Goal: Check status: Check status

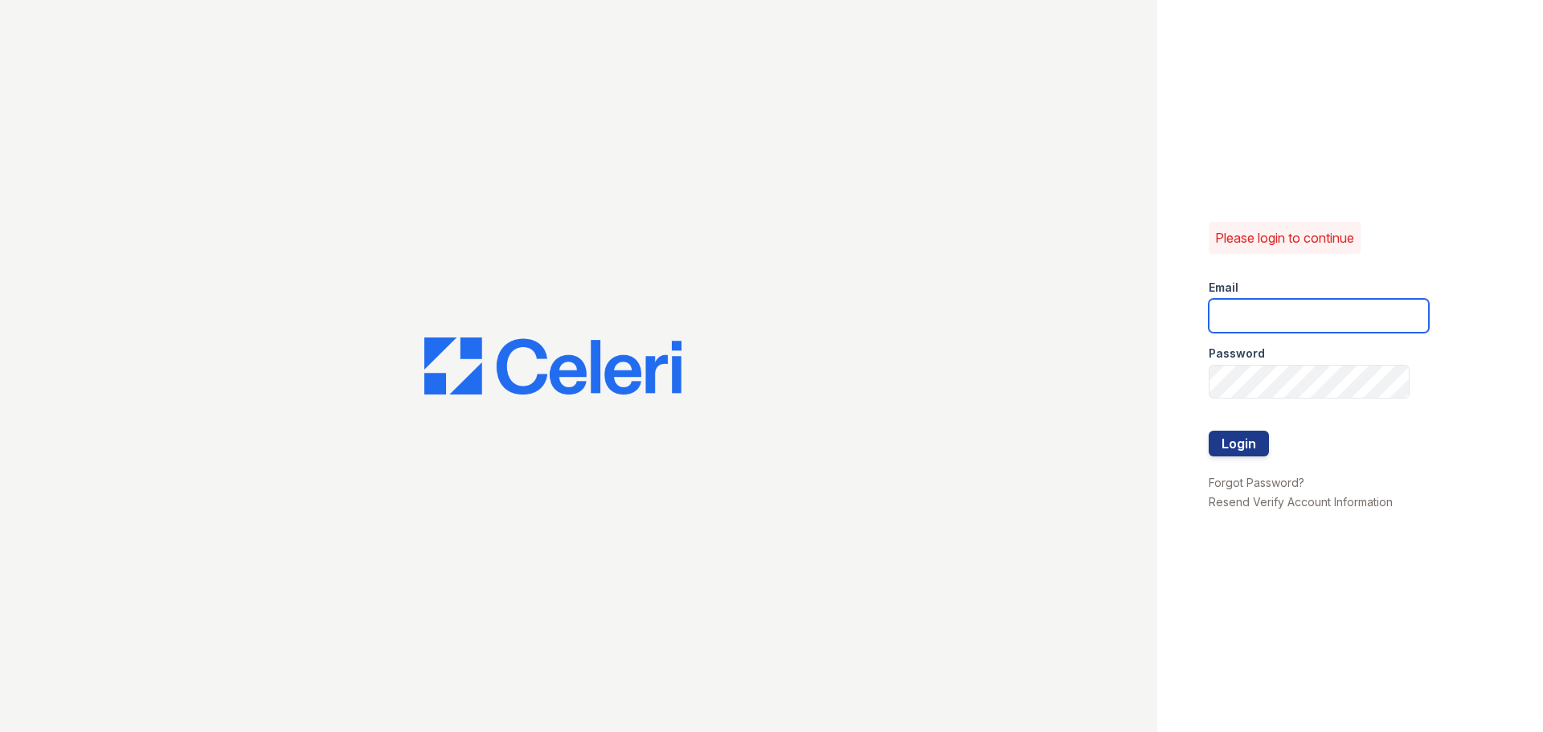
type input "[EMAIL_ADDRESS][DOMAIN_NAME]"
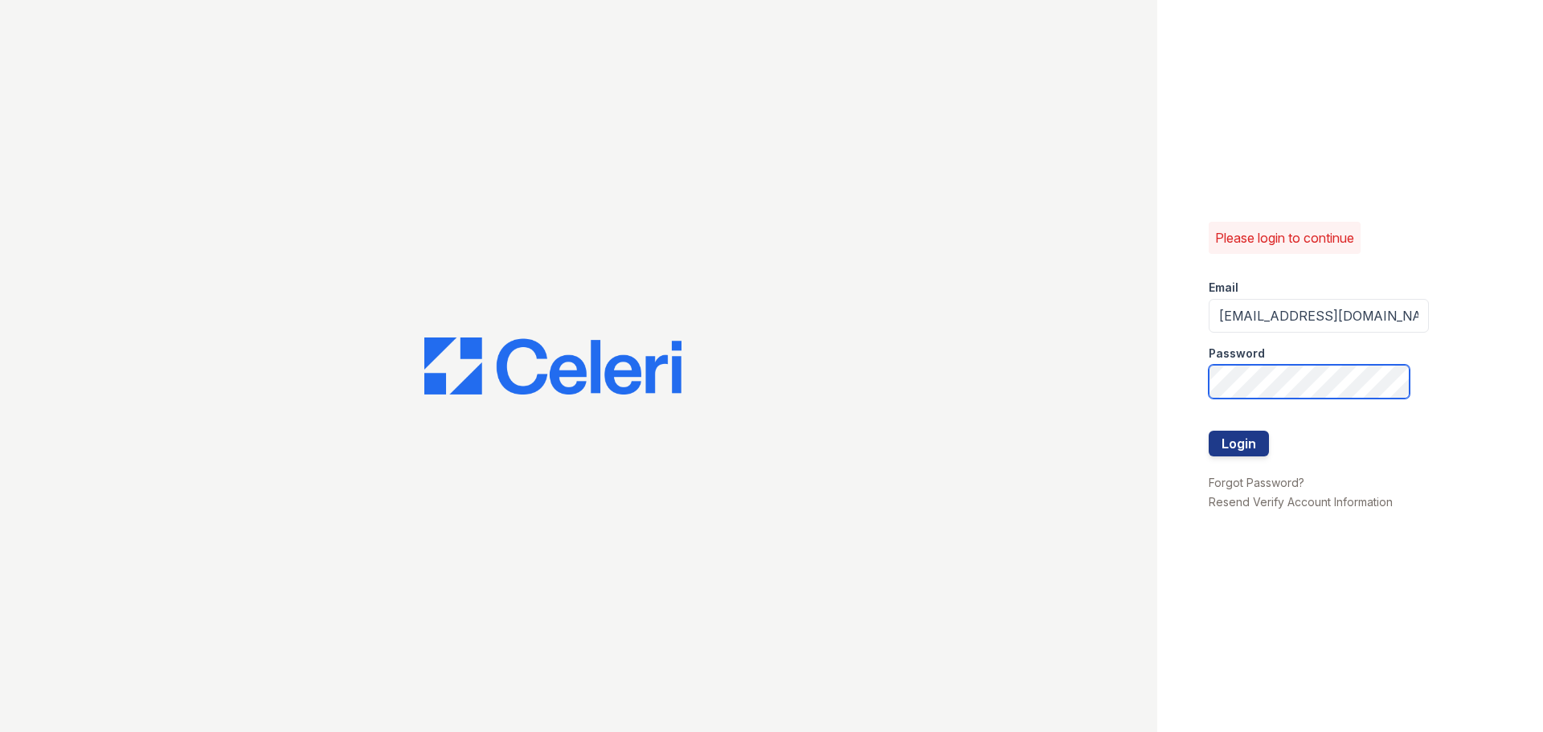
click at [1209, 431] on button "Login" at bounding box center [1239, 444] width 60 height 26
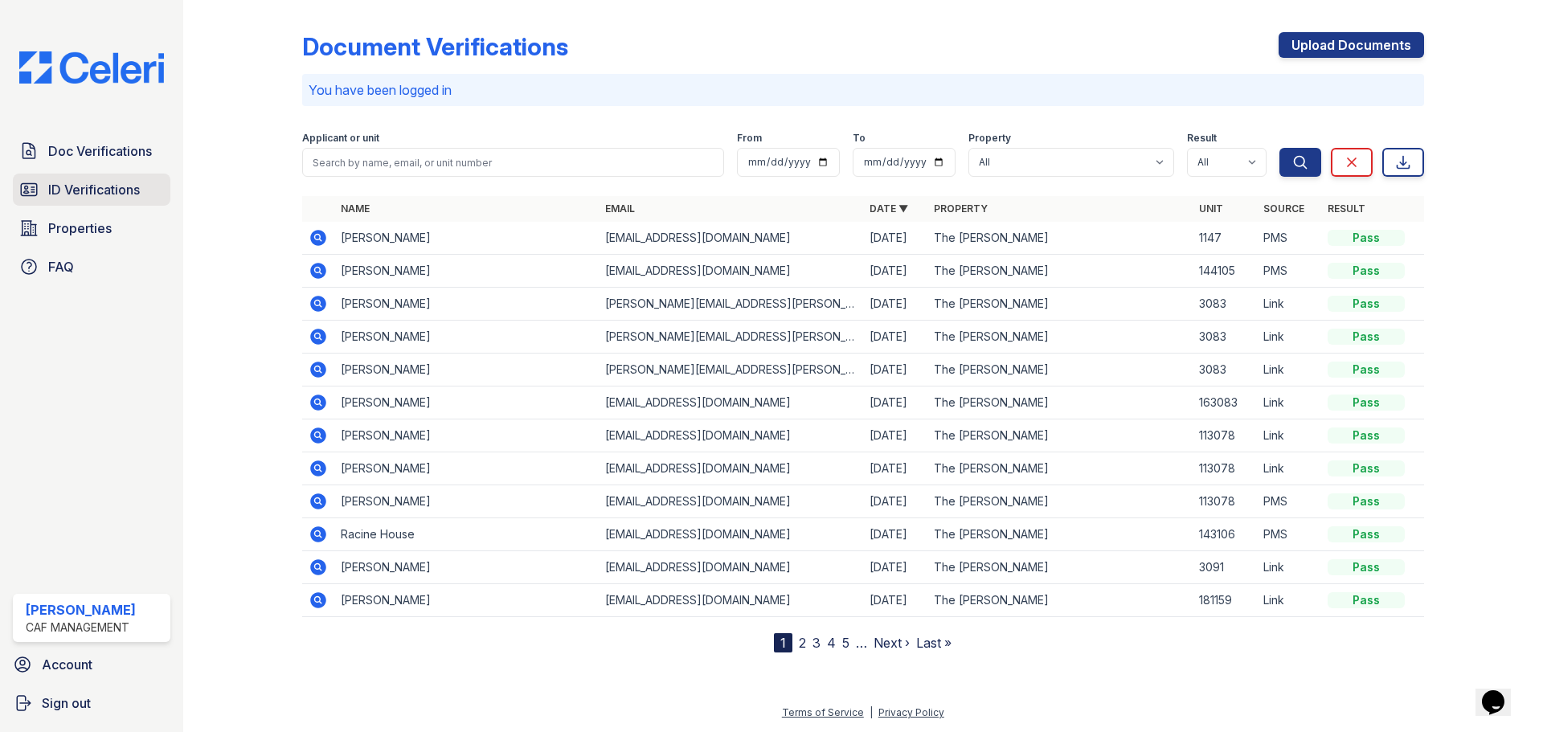
click at [107, 202] on link "ID Verifications" at bounding box center [92, 190] width 158 height 32
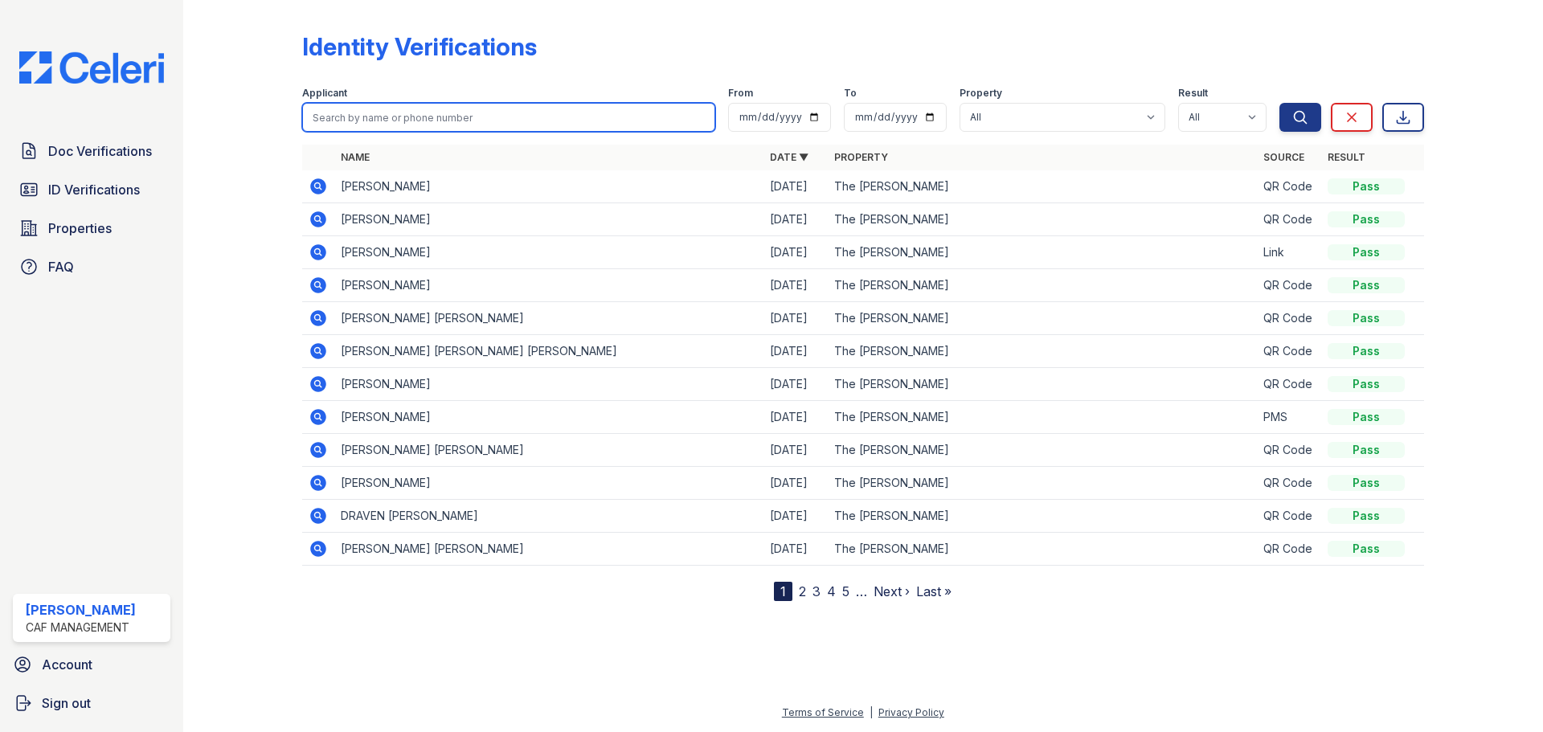
click at [383, 114] on input "search" at bounding box center [508, 117] width 413 height 29
type input "[PERSON_NAME]"
click at [1279, 103] on button "Search" at bounding box center [1300, 117] width 42 height 29
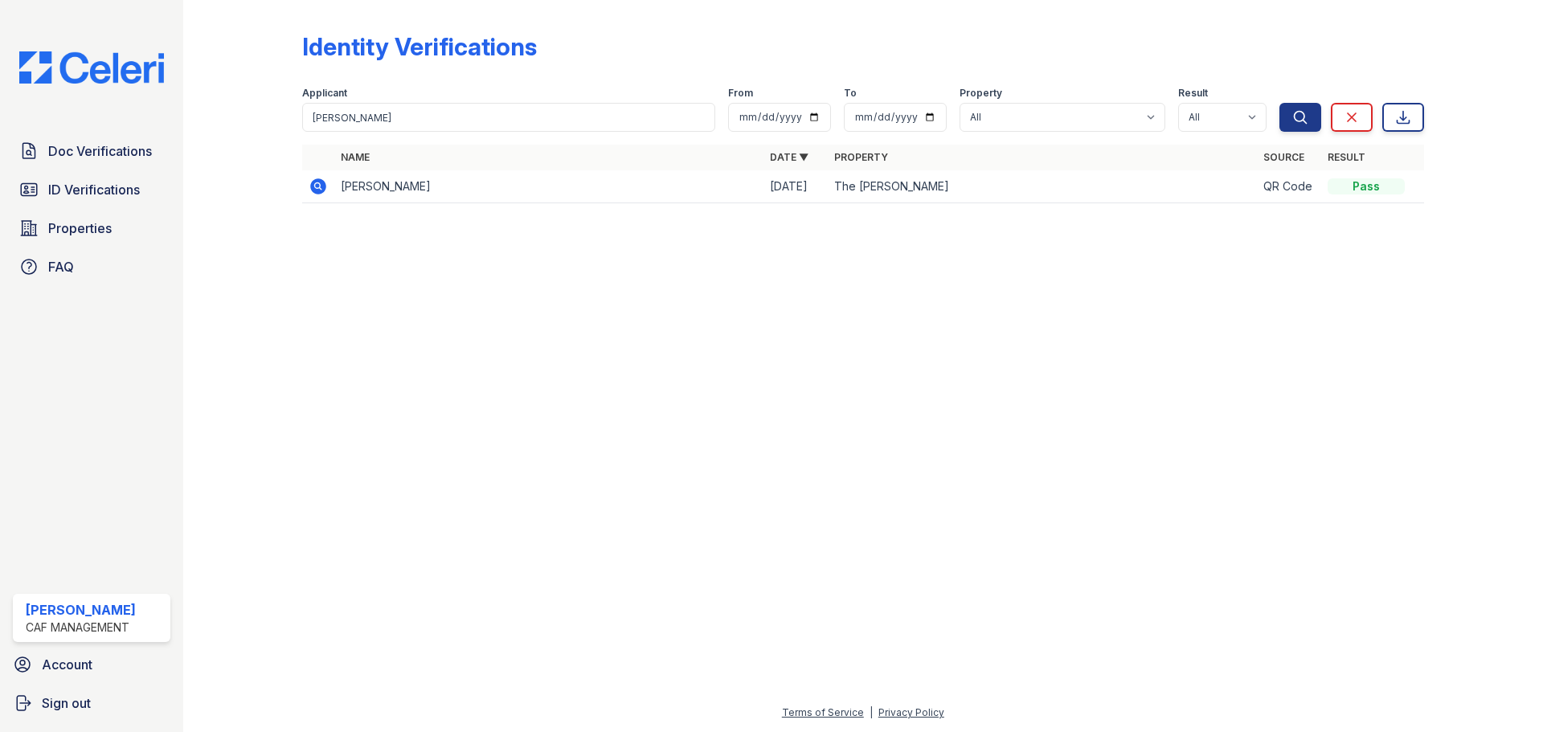
click at [320, 187] on icon at bounding box center [318, 186] width 19 height 19
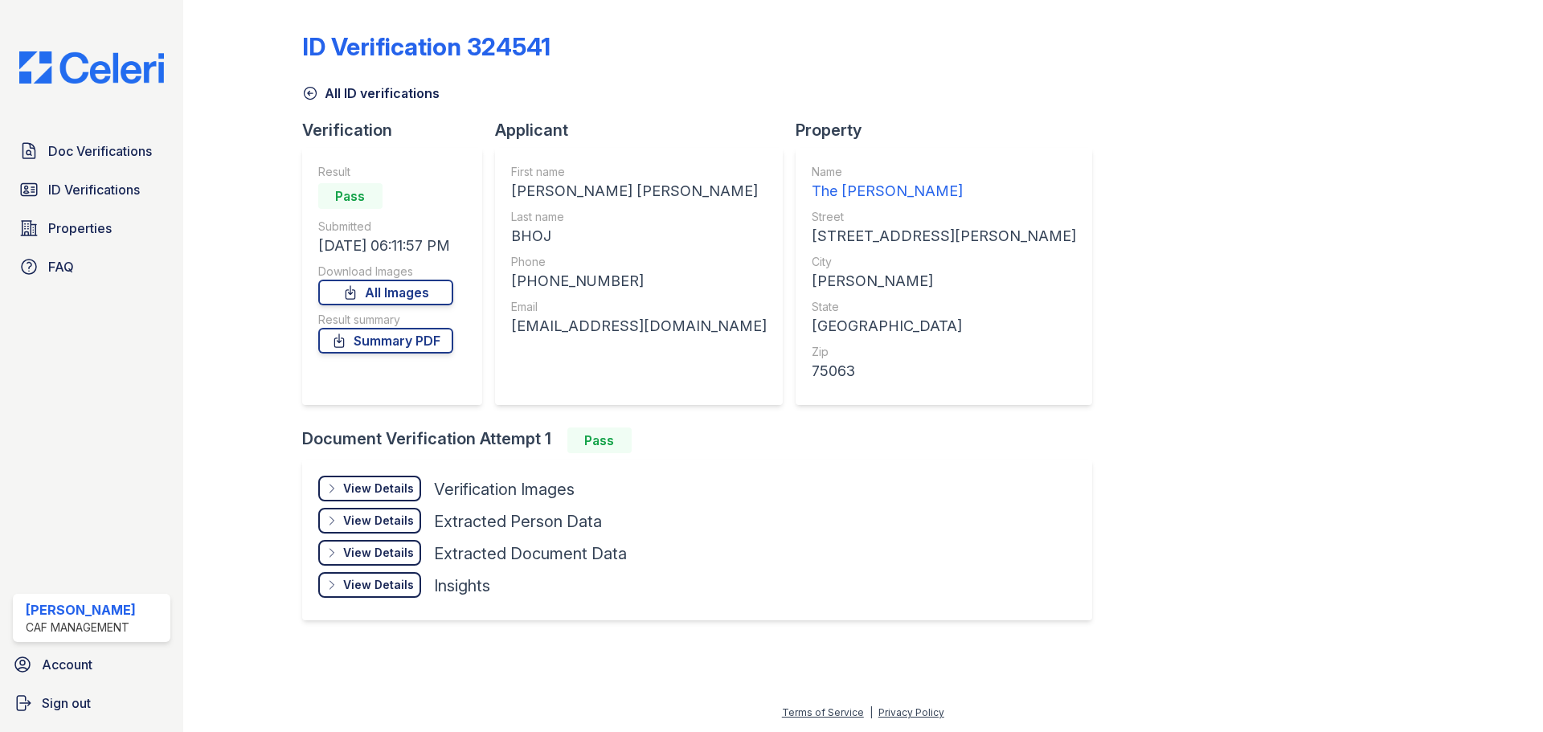
click at [418, 302] on link "All Images" at bounding box center [385, 293] width 135 height 26
